Goal: Transaction & Acquisition: Purchase product/service

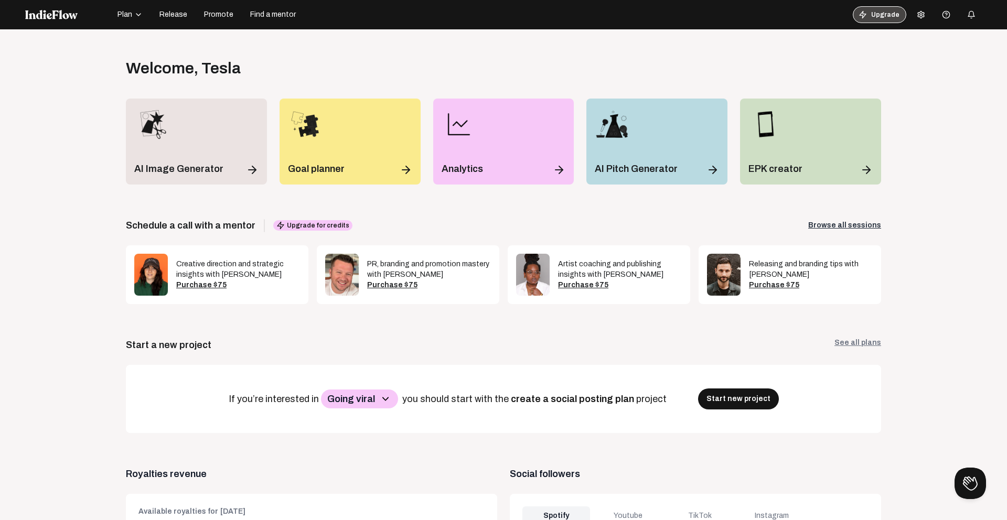
click at [872, 7] on button "Upgrade" at bounding box center [879, 14] width 53 height 17
click at [917, 11] on icon at bounding box center [921, 14] width 8 height 8
click at [938, 128] on link "Logout" at bounding box center [945, 127] width 76 height 14
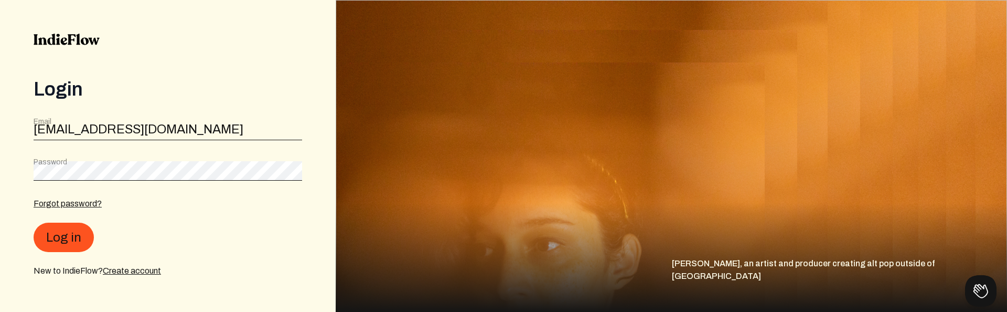
click at [315, 74] on div "Login Email [EMAIL_ADDRESS][DOMAIN_NAME] Password Forgot password? Log in New t…" at bounding box center [168, 156] width 336 height 312
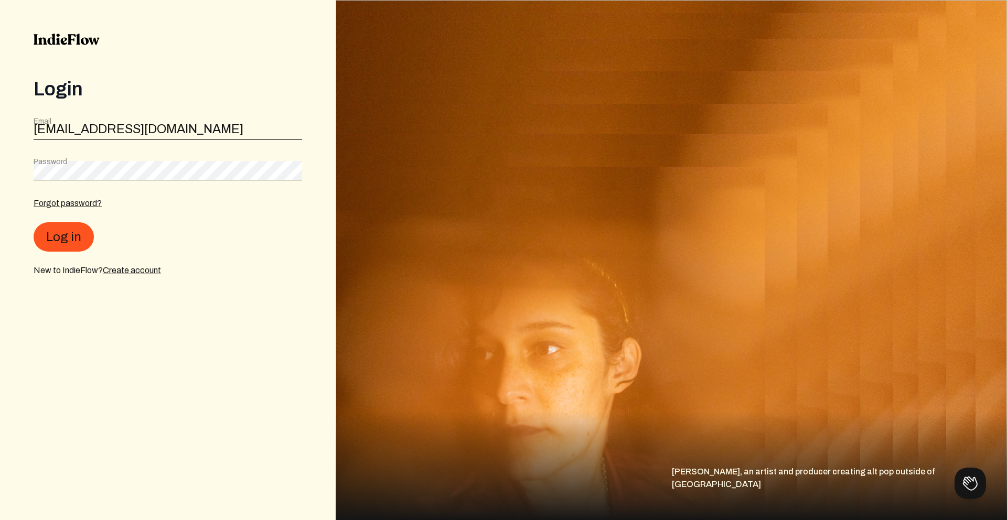
click at [57, 221] on div "Forgot password? Log in New to IndieFlow? Create account" at bounding box center [168, 237] width 269 height 80
click at [58, 241] on button "Log in" at bounding box center [64, 236] width 60 height 29
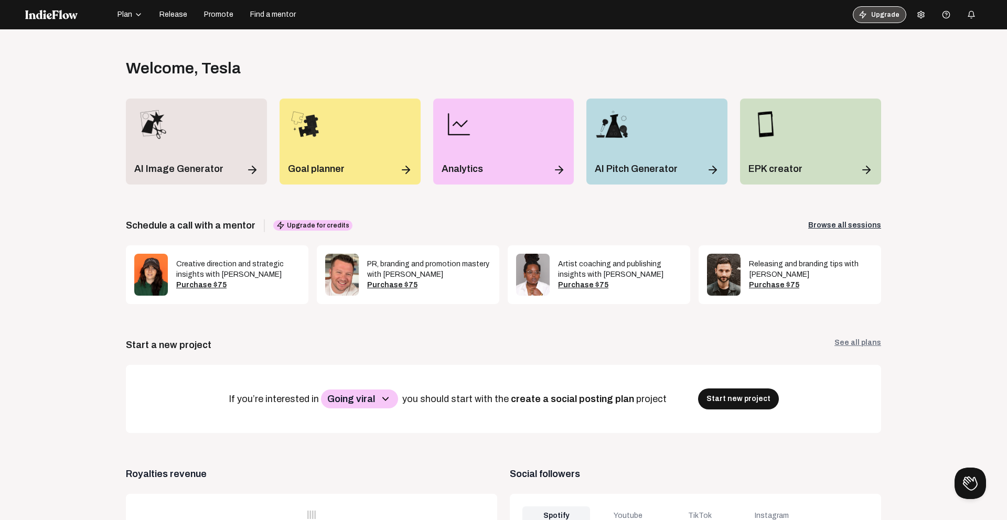
click at [866, 22] on button "Upgrade" at bounding box center [879, 14] width 53 height 17
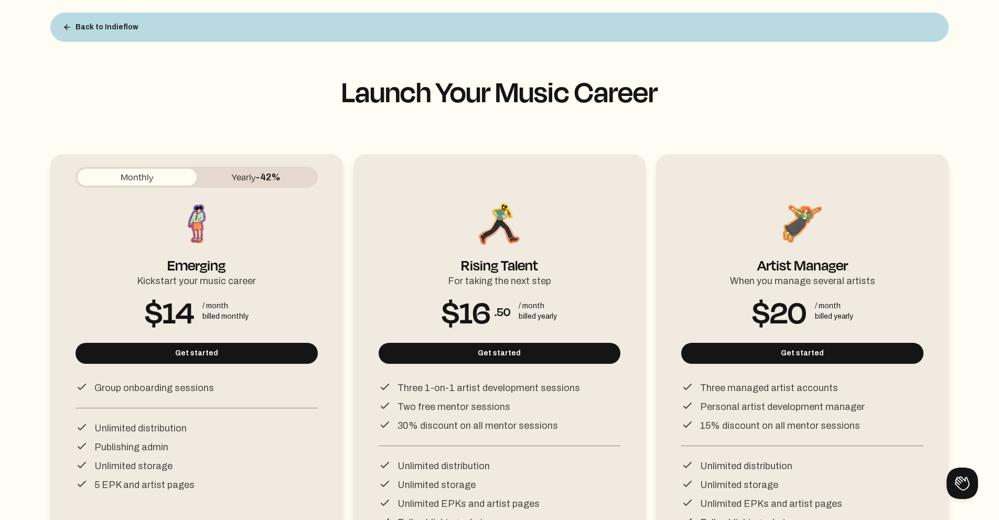
click at [243, 184] on button "Yearly -42%" at bounding box center [256, 177] width 119 height 17
click at [149, 177] on button "Monthly" at bounding box center [137, 177] width 119 height 17
click at [100, 22] on button "Back to Indieflow" at bounding box center [101, 27] width 92 height 21
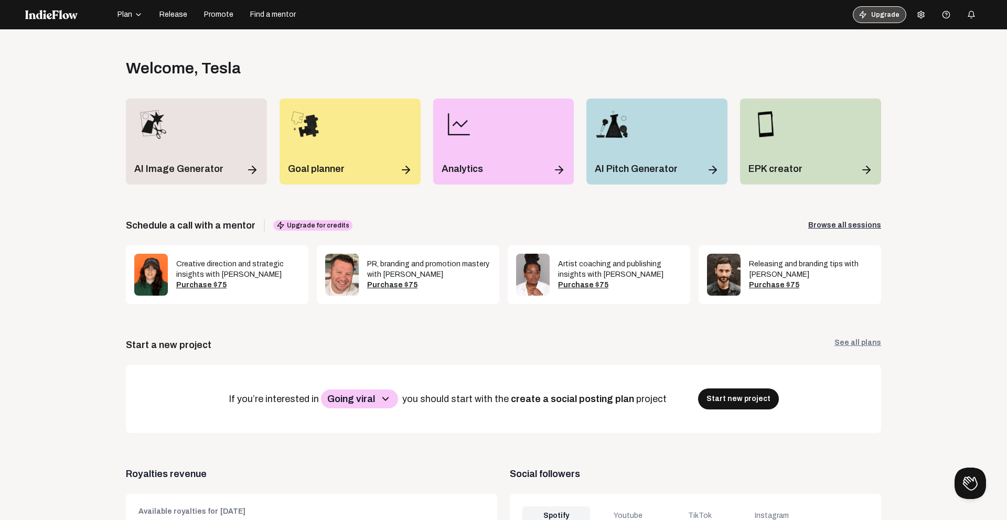
click at [868, 14] on button "Upgrade" at bounding box center [879, 14] width 53 height 17
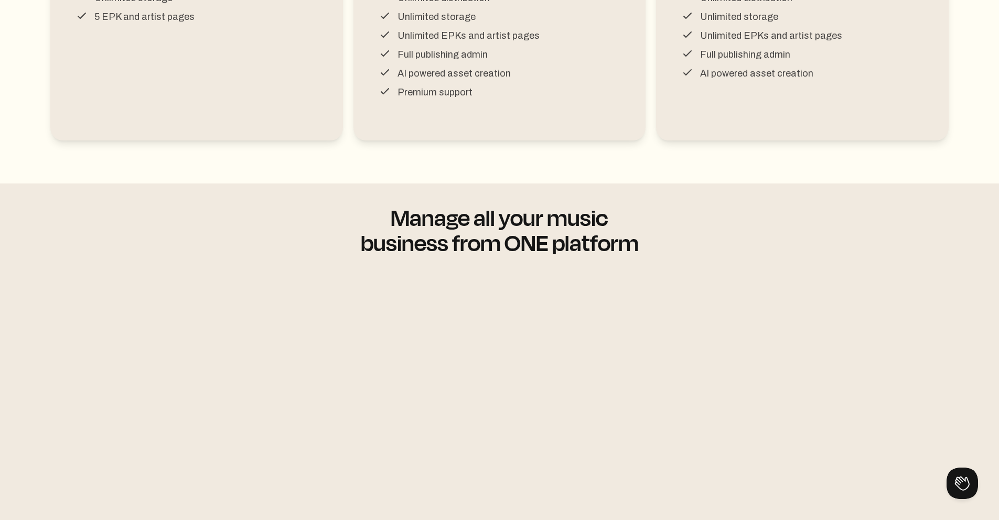
scroll to position [623, 0]
